Goal: Find specific page/section: Find specific page/section

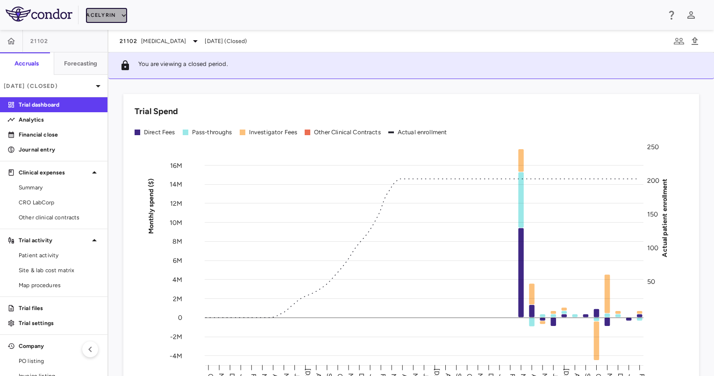
click at [110, 15] on button "Acelyrin" at bounding box center [106, 15] width 41 height 15
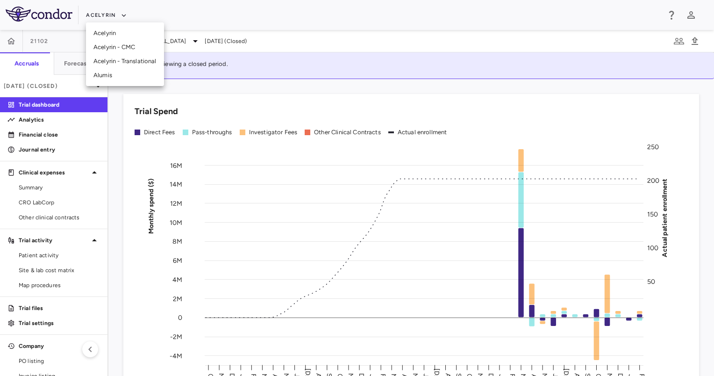
click at [107, 43] on li "Acelyrin - CMC" at bounding box center [125, 47] width 78 height 14
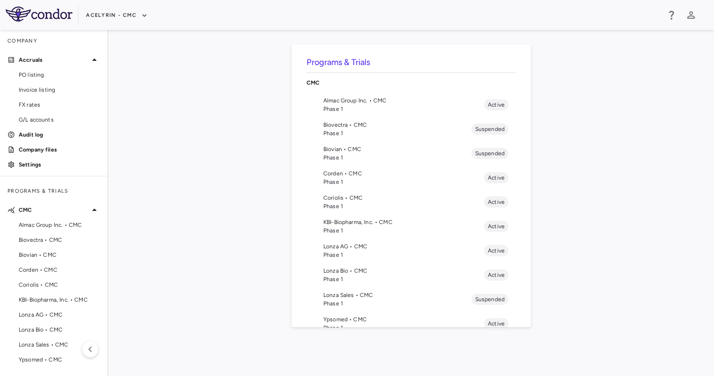
click at [36, 269] on span "Corden • CMC" at bounding box center [59, 269] width 81 height 8
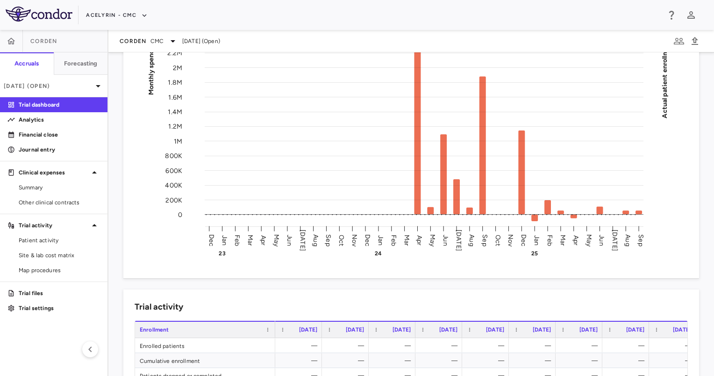
scroll to position [140, 0]
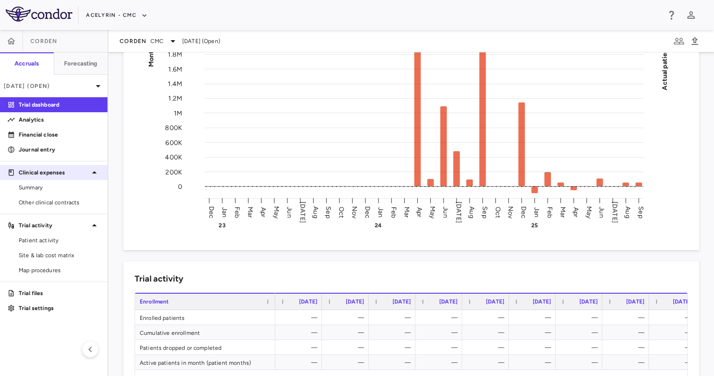
click at [58, 174] on p "Clinical expenses" at bounding box center [54, 172] width 70 height 8
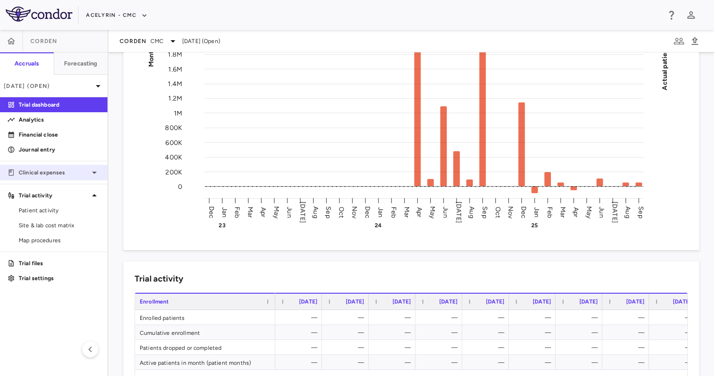
click at [58, 174] on p "Clinical expenses" at bounding box center [54, 172] width 70 height 8
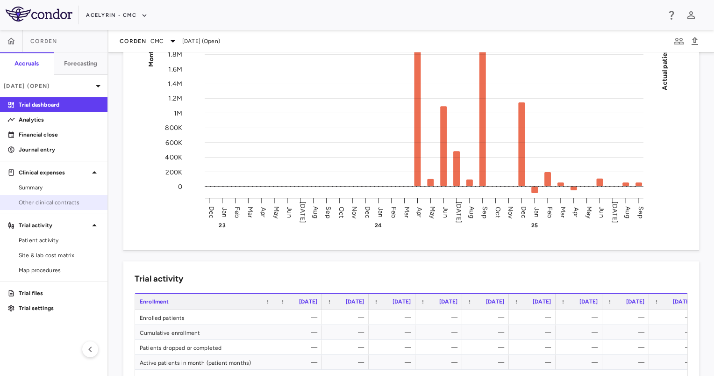
click at [53, 204] on span "Other clinical contracts" at bounding box center [59, 202] width 81 height 8
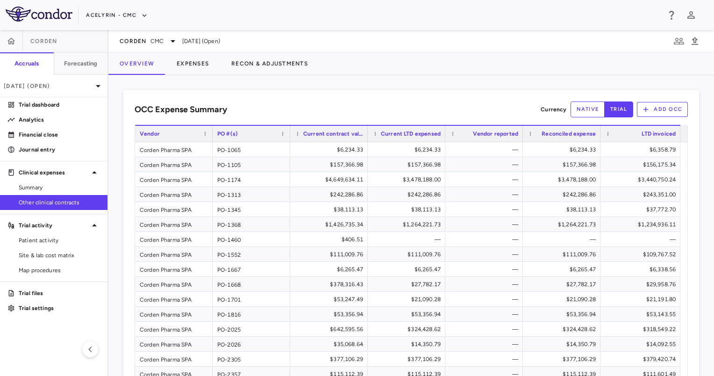
click at [585, 112] on button "native" at bounding box center [587, 109] width 35 height 16
click at [192, 66] on button "Expenses" at bounding box center [192, 63] width 55 height 22
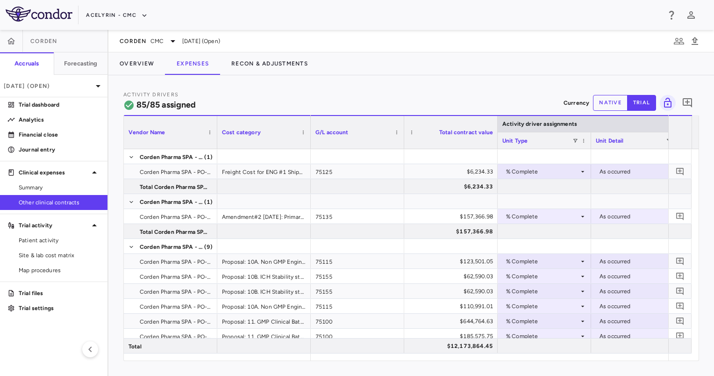
click at [608, 107] on button "native" at bounding box center [610, 103] width 35 height 16
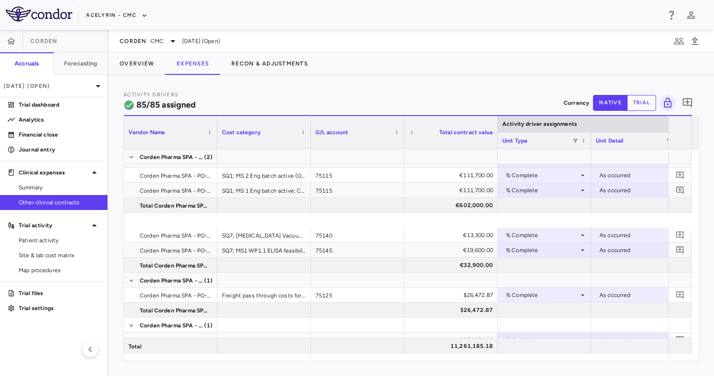
scroll to position [1215, 0]
